Goal: Transaction & Acquisition: Purchase product/service

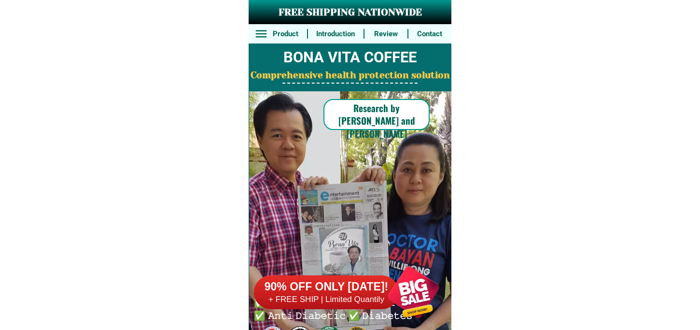
click at [406, 293] on div at bounding box center [414, 292] width 76 height 76
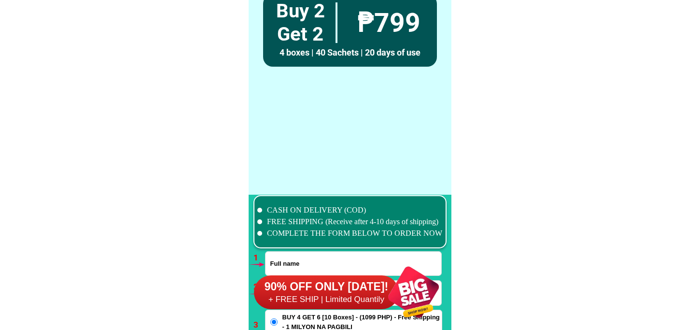
scroll to position [7099, 0]
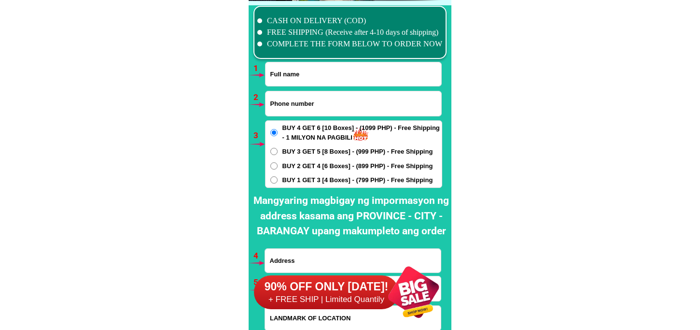
click at [290, 69] on input "Input full_name" at bounding box center [354, 74] width 176 height 24
paste input "Jesamin Vere"
type input "Jesamin Vere"
click at [313, 95] on input "Input phone_number" at bounding box center [354, 103] width 176 height 25
paste input "09619692590"
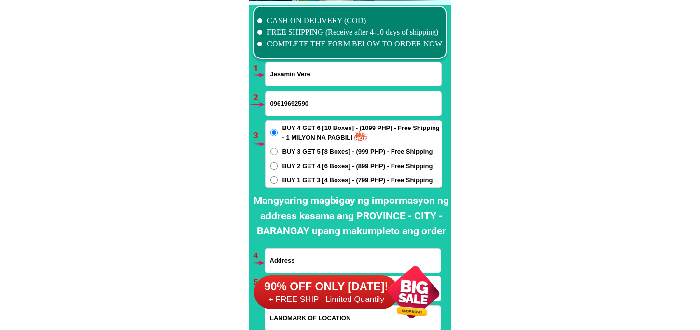
type input "09619692590"
click at [317, 163] on span "BUY 2 GET 4 [6 Boxes] - (899 PHP) - Free Shipping" at bounding box center [357, 166] width 151 height 10
click at [278, 163] on input "BUY 2 GET 4 [6 Boxes] - (899 PHP) - Free Shipping" at bounding box center [273, 165] width 7 height 7
radio input "true"
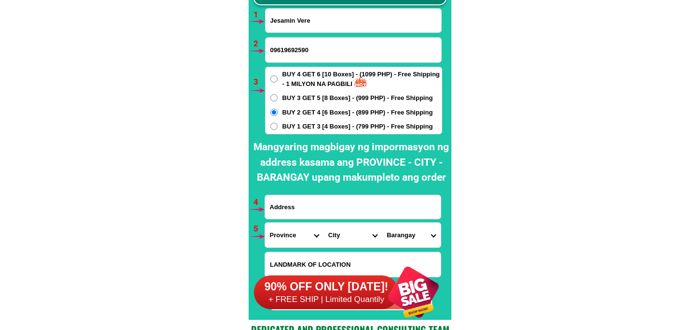
click at [305, 206] on input "Input address" at bounding box center [353, 207] width 176 height 24
paste input "044 [PERSON_NAME] Compound Brgy. Bagong Silangan QC"
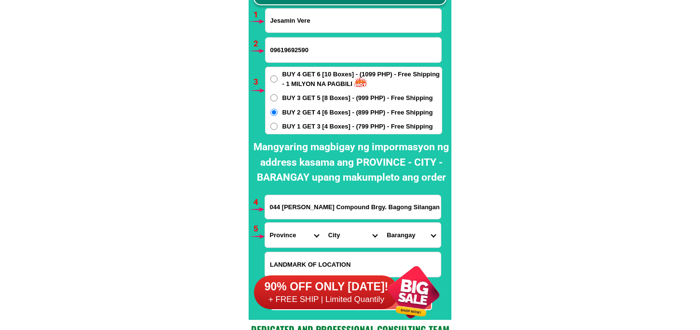
type input "044 [PERSON_NAME] Compound Brgy. Bagong Silangan QC"
drag, startPoint x: 282, startPoint y: 233, endPoint x: 278, endPoint y: 222, distance: 11.5
click at [281, 233] on select "Province [GEOGRAPHIC_DATA] [GEOGRAPHIC_DATA] [GEOGRAPHIC_DATA] [GEOGRAPHIC_DATA…" at bounding box center [294, 235] width 58 height 25
select select "63_219"
click at [265, 223] on select "Province [GEOGRAPHIC_DATA] [GEOGRAPHIC_DATA] [GEOGRAPHIC_DATA] [GEOGRAPHIC_DATA…" at bounding box center [294, 235] width 58 height 25
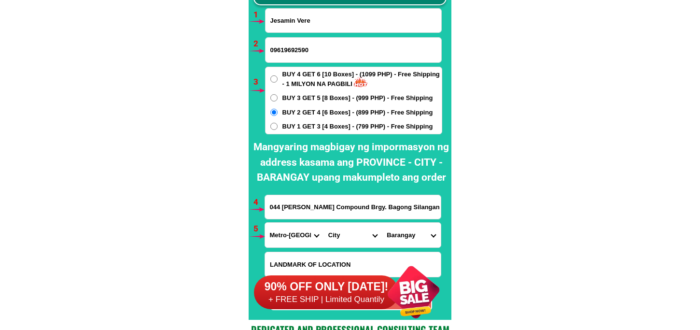
drag, startPoint x: 340, startPoint y: 238, endPoint x: 340, endPoint y: 223, distance: 15.4
click at [340, 237] on select "City [GEOGRAPHIC_DATA] [GEOGRAPHIC_DATA] [GEOGRAPHIC_DATA] [GEOGRAPHIC_DATA]-ci…" at bounding box center [352, 235] width 58 height 25
select select "63_2194070"
click at [323, 223] on select "City [GEOGRAPHIC_DATA] [GEOGRAPHIC_DATA] [GEOGRAPHIC_DATA] [GEOGRAPHIC_DATA]-ci…" at bounding box center [352, 235] width 58 height 25
click at [408, 232] on select "Barangay [PERSON_NAME] [PERSON_NAME] [PERSON_NAME] Bagbag Bago bantay Bagong li…" at bounding box center [411, 235] width 58 height 25
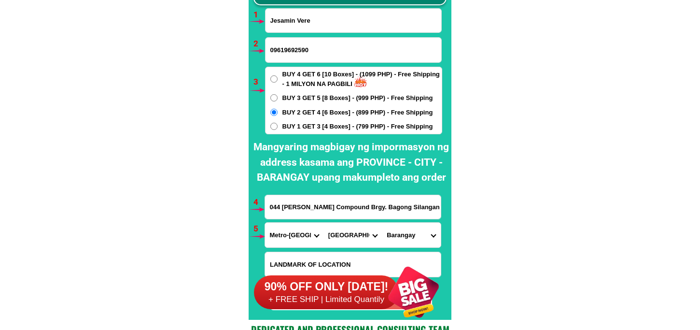
select select "63_219407014473"
click at [382, 223] on select "Barangay [PERSON_NAME] [PERSON_NAME] [PERSON_NAME] Bagbag Bago bantay Bagong li…" at bounding box center [411, 235] width 58 height 25
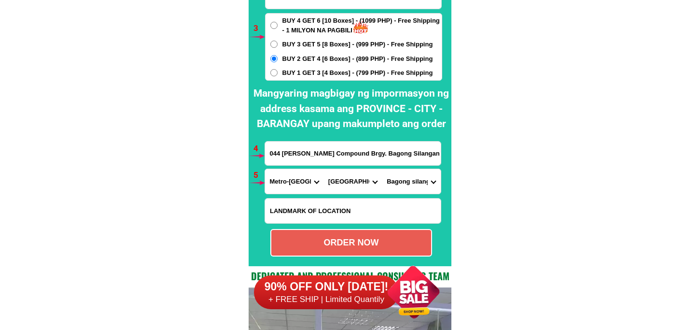
click at [372, 235] on div "ORDER NOW" at bounding box center [351, 243] width 162 height 28
type input "09619692590"
radio input "true"
